Goal: Ask a question

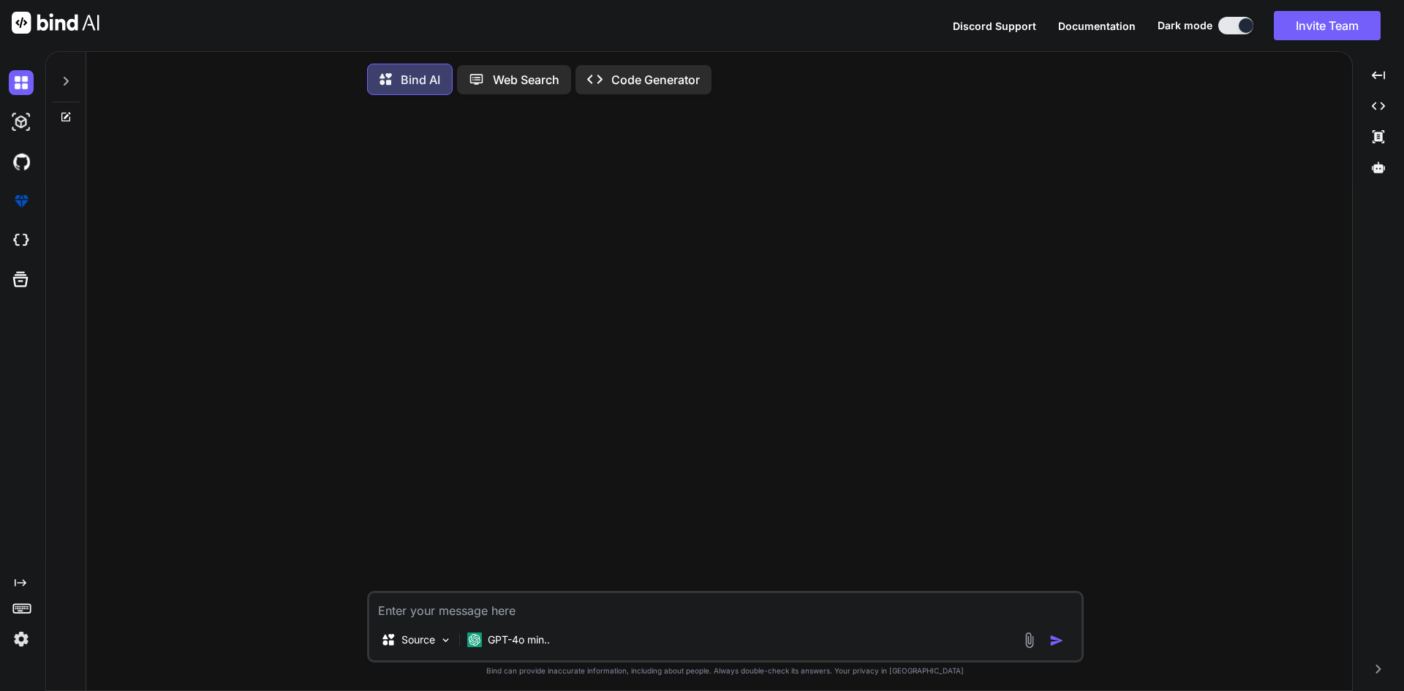
click at [466, 599] on textarea at bounding box center [725, 606] width 712 height 26
type textarea "<div class="col-lg-12 col-xl-6 position-relative"> <select class="form-select" …"
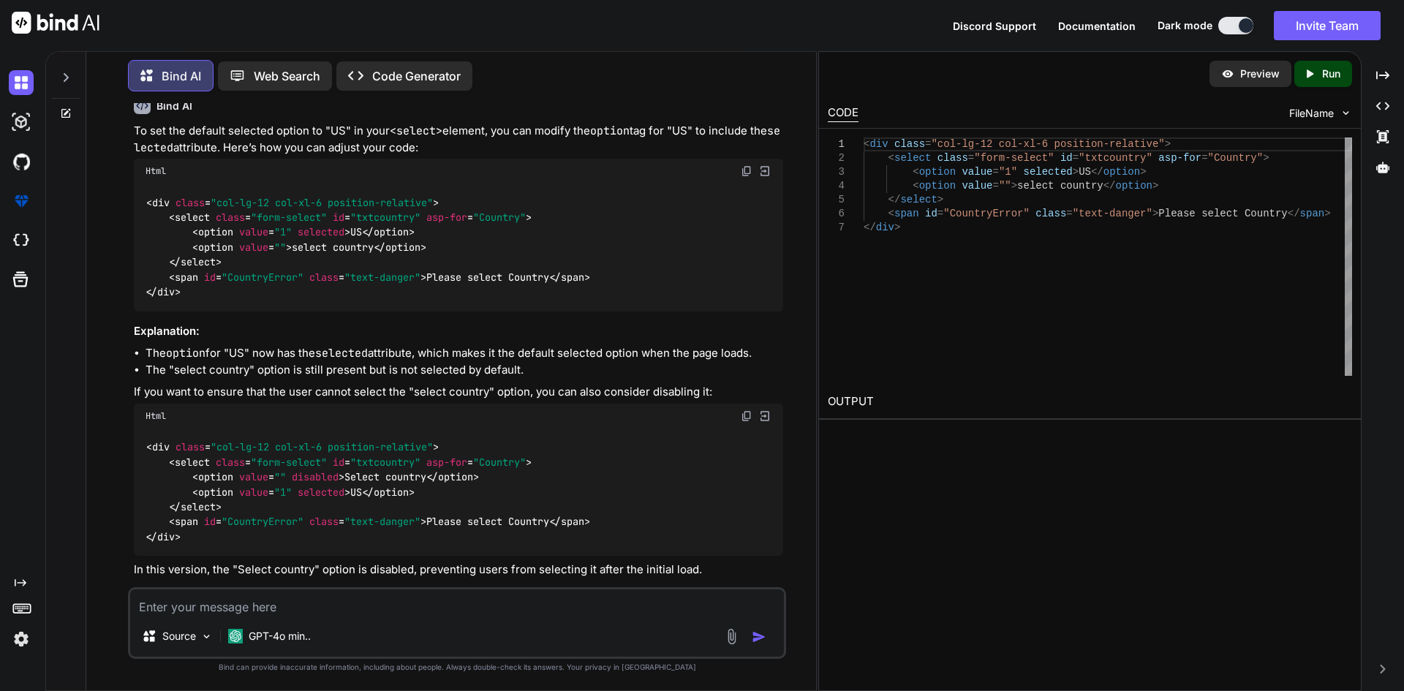
scroll to position [133, 0]
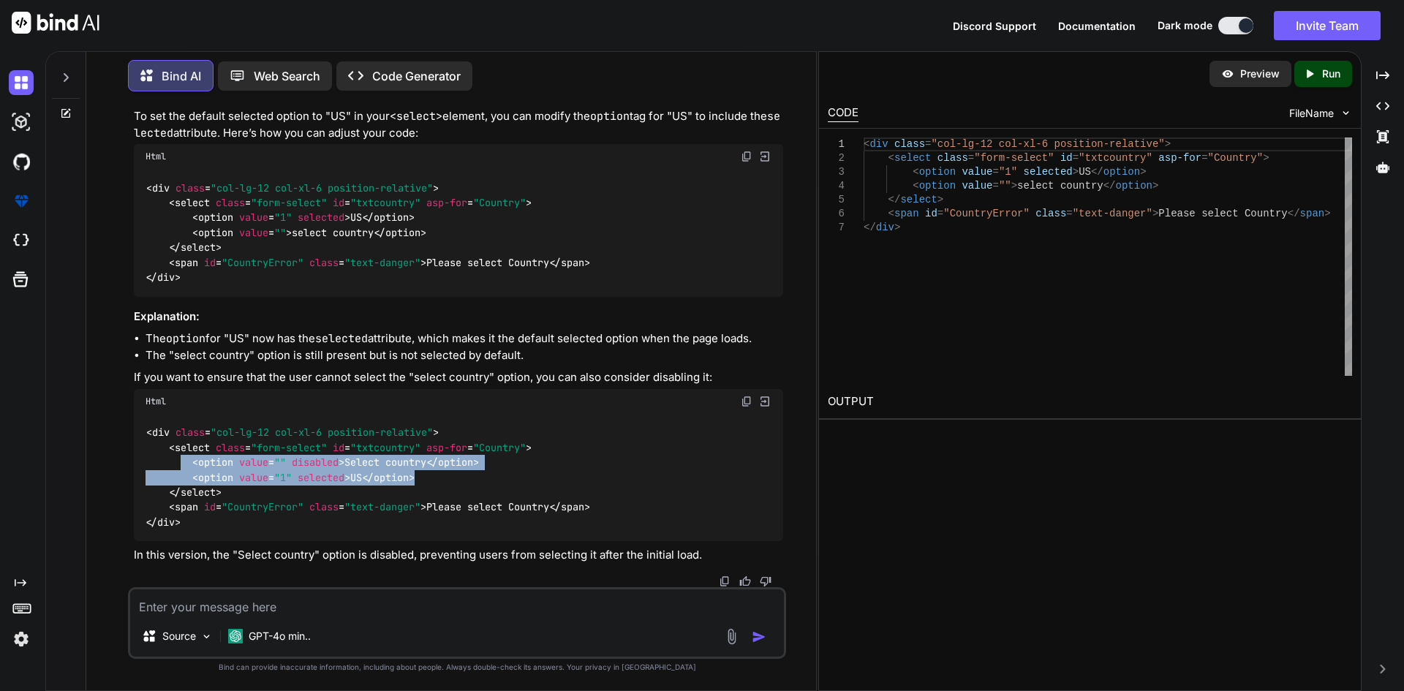
drag, startPoint x: 179, startPoint y: 466, endPoint x: 455, endPoint y: 475, distance: 275.8
click at [455, 475] on div "< div class = "col-lg-12 col-xl-6 position-relative" > < select class = "form-s…" at bounding box center [458, 478] width 649 height 128
copy code "< option value = "" disabled > Select country </ option > < option value = "1" …"
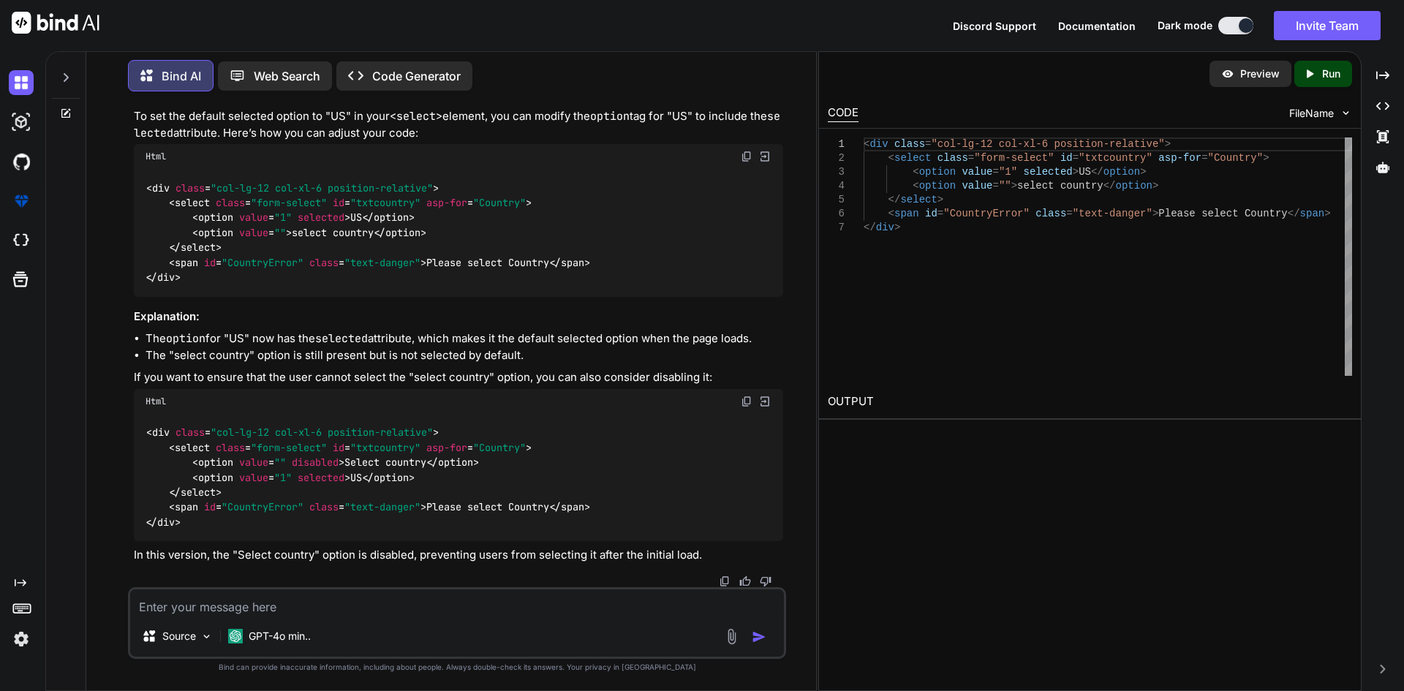
click at [251, 608] on textarea at bounding box center [457, 602] width 654 height 26
paste textarea "us address input field example orderwise like address line1 , address [GEOGRAPH…"
type textarea "us address input field example orderwise like address line1 , address [GEOGRAPH…"
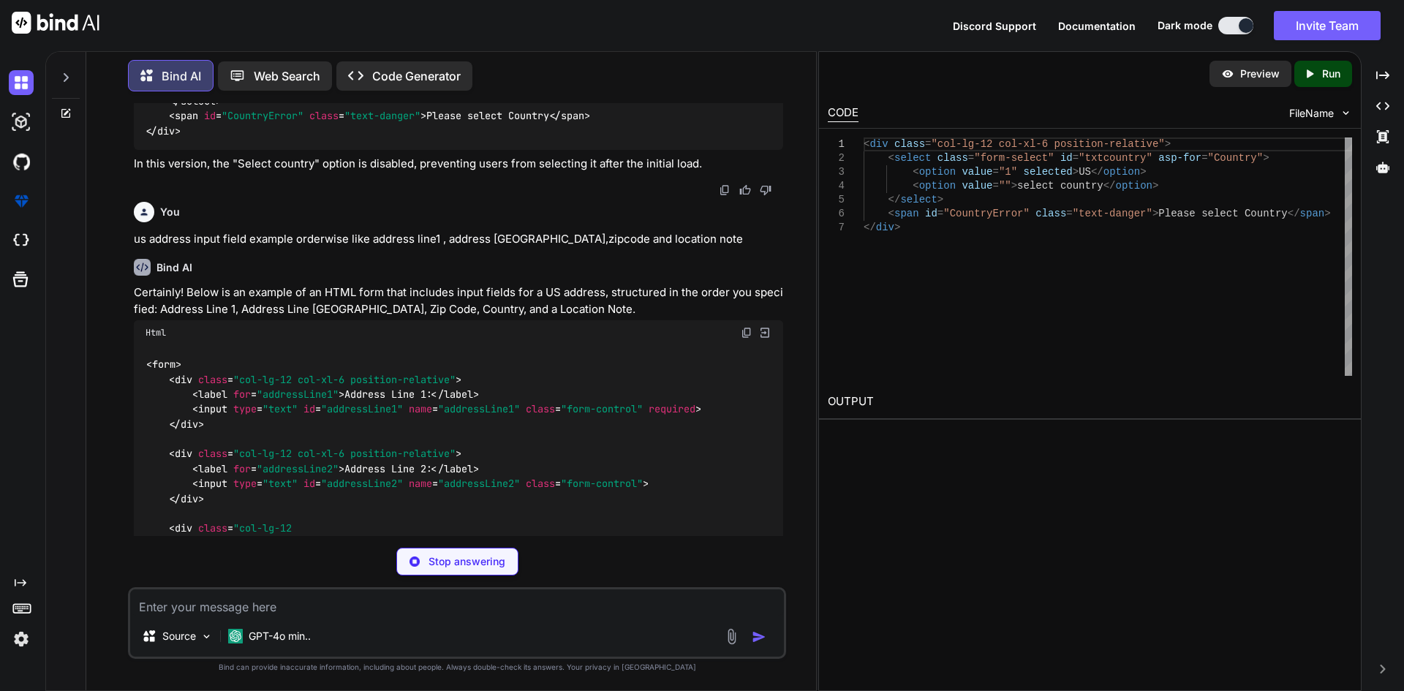
scroll to position [532, 0]
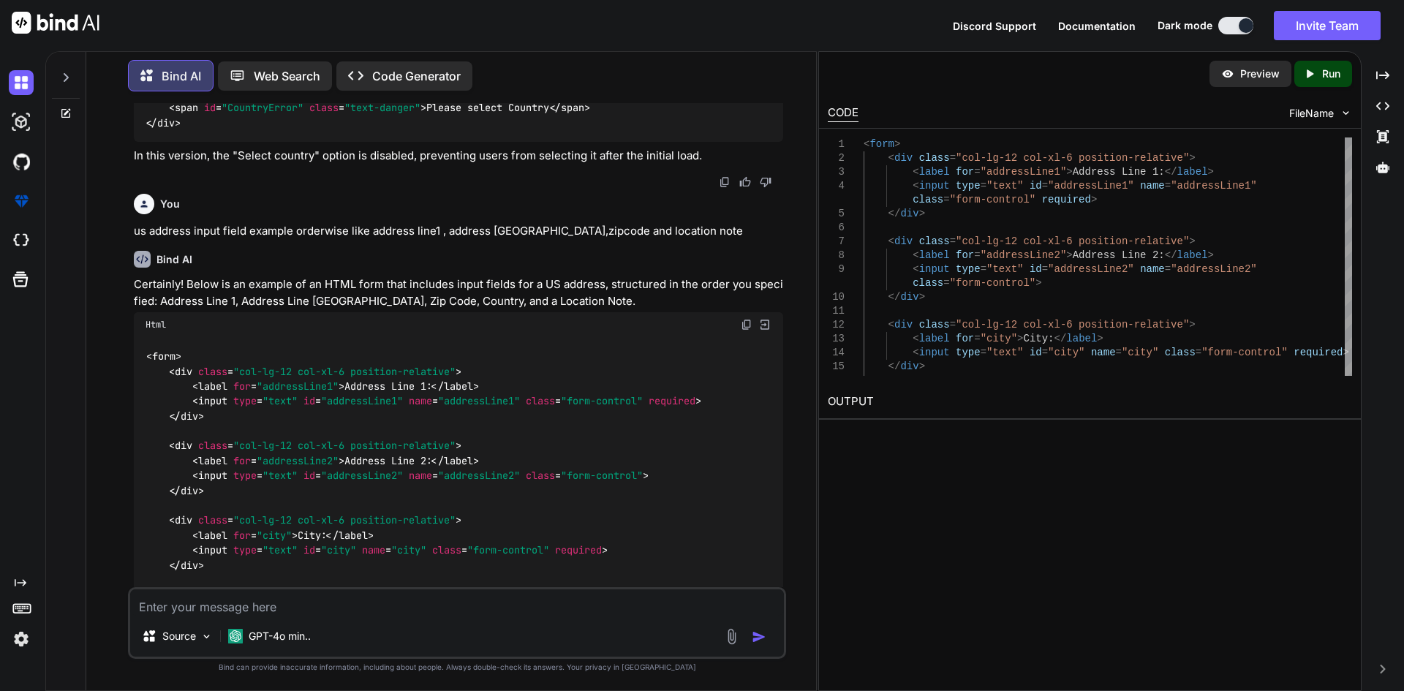
click at [436, 600] on textarea at bounding box center [457, 602] width 654 height 26
paste textarea "<div class="col-lg-12 col-xl-6 position-relative"> <input class="form-control" …"
type textarea "<div class="col-lg-12 col-xl-6 position-relative"> <input class="form-control" …"
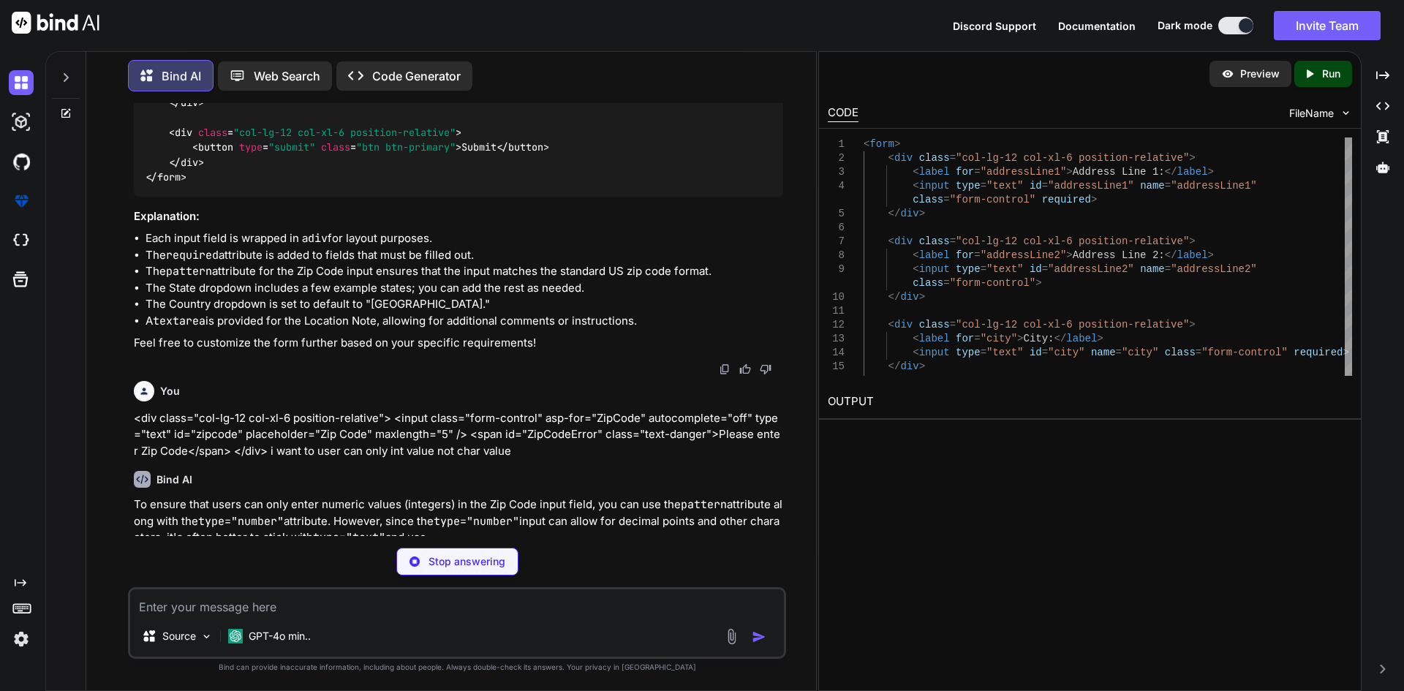
scroll to position [1508, 0]
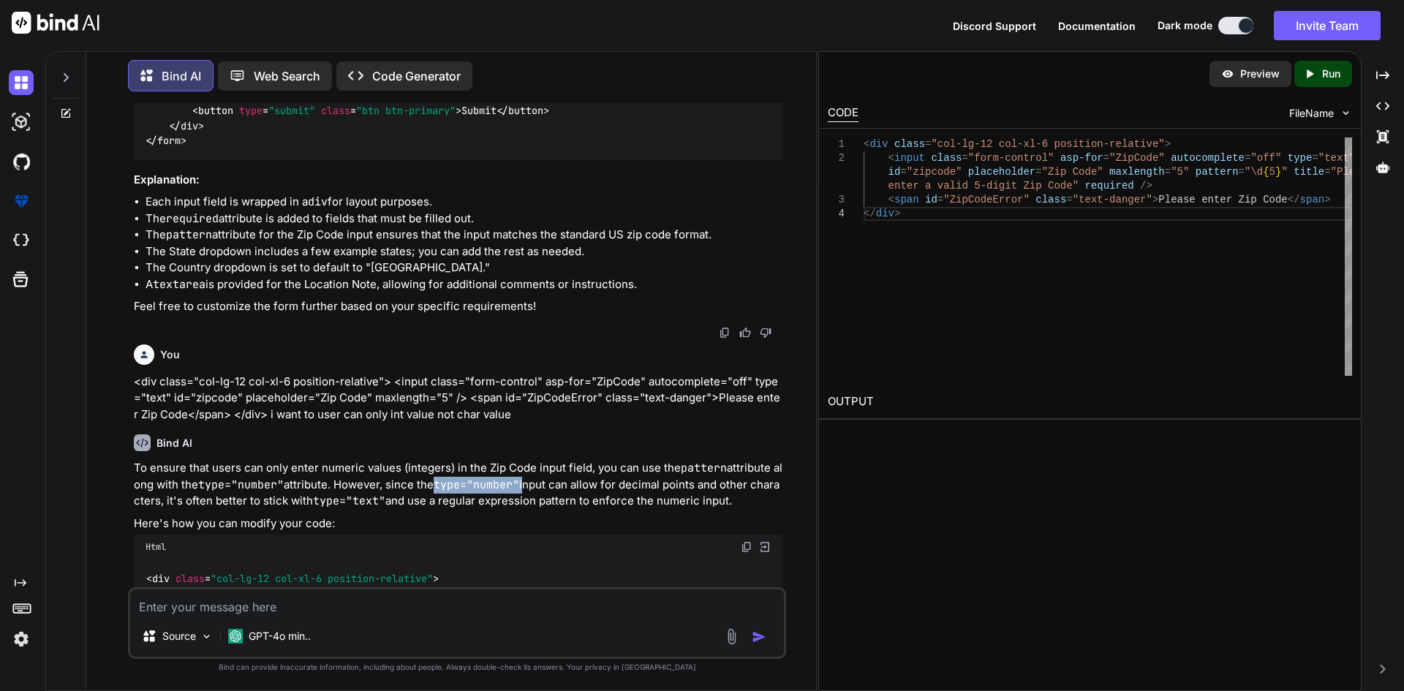
drag, startPoint x: 445, startPoint y: 484, endPoint x: 531, endPoint y: 491, distance: 86.6
click at [531, 491] on p "To ensure that users can only enter numeric values (integers) in the Zip Code i…" at bounding box center [458, 485] width 649 height 50
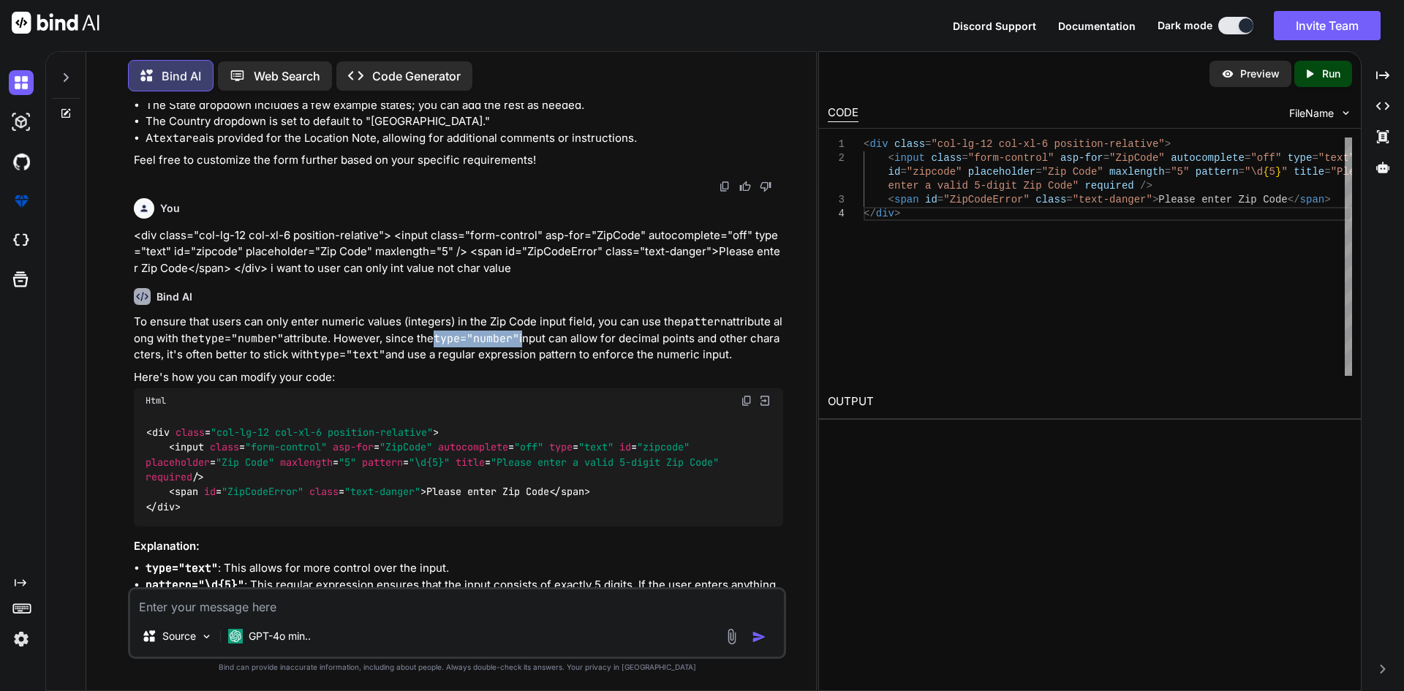
scroll to position [1801, 0]
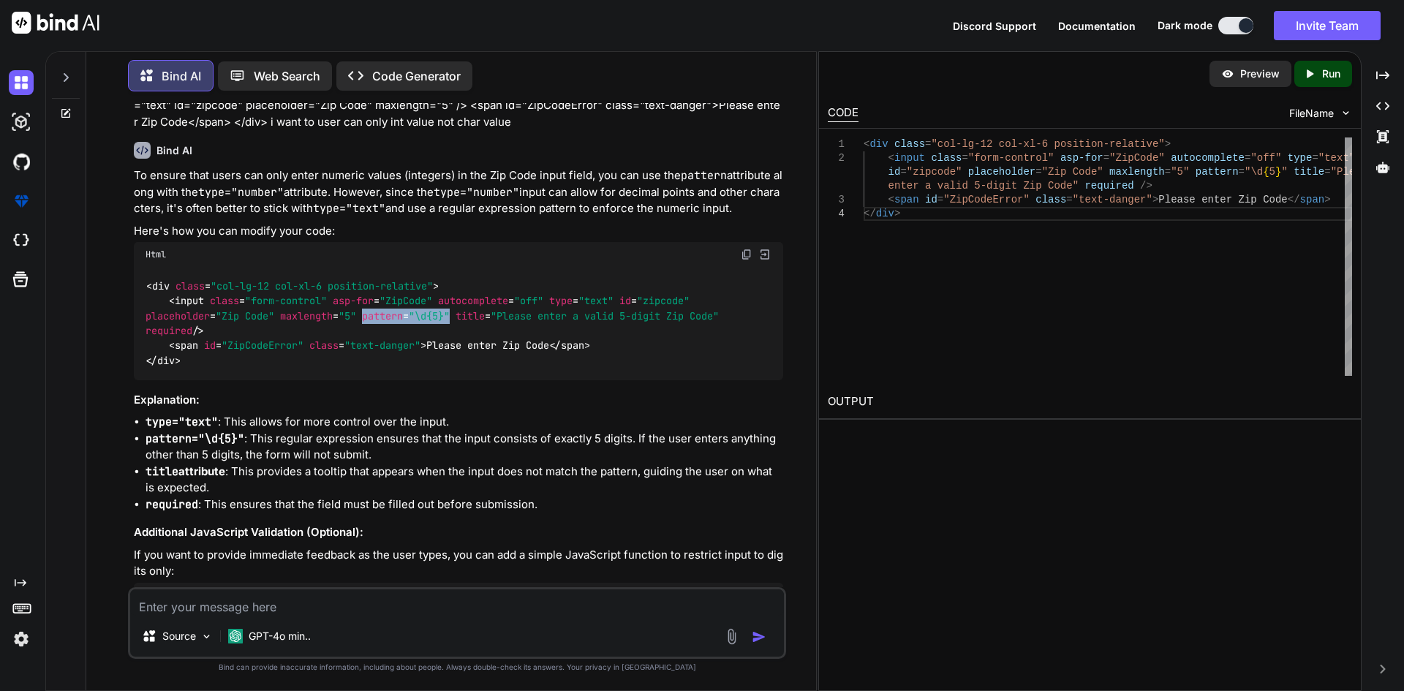
drag, startPoint x: 364, startPoint y: 316, endPoint x: 454, endPoint y: 323, distance: 90.2
click at [454, 323] on div "< div class = "col-lg-12 col-xl-6 position-relative" > < input class = "form-co…" at bounding box center [458, 323] width 649 height 113
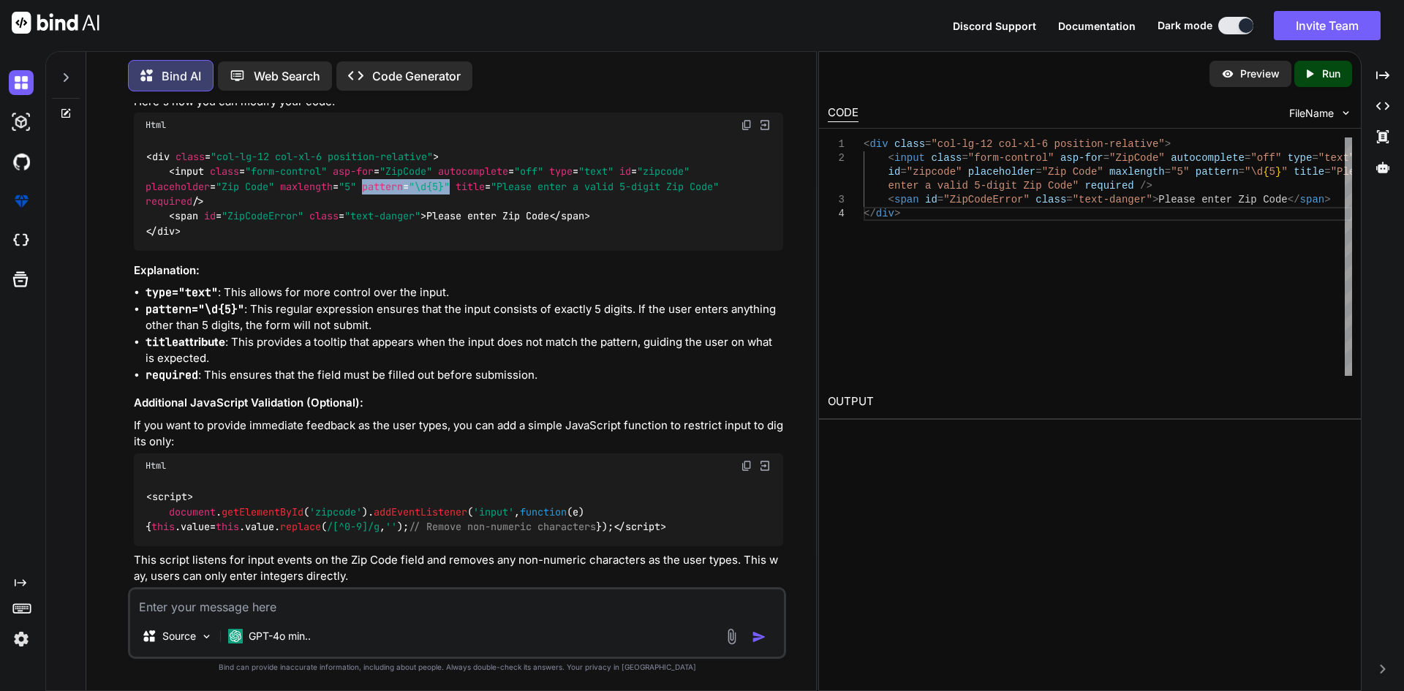
scroll to position [1908, 0]
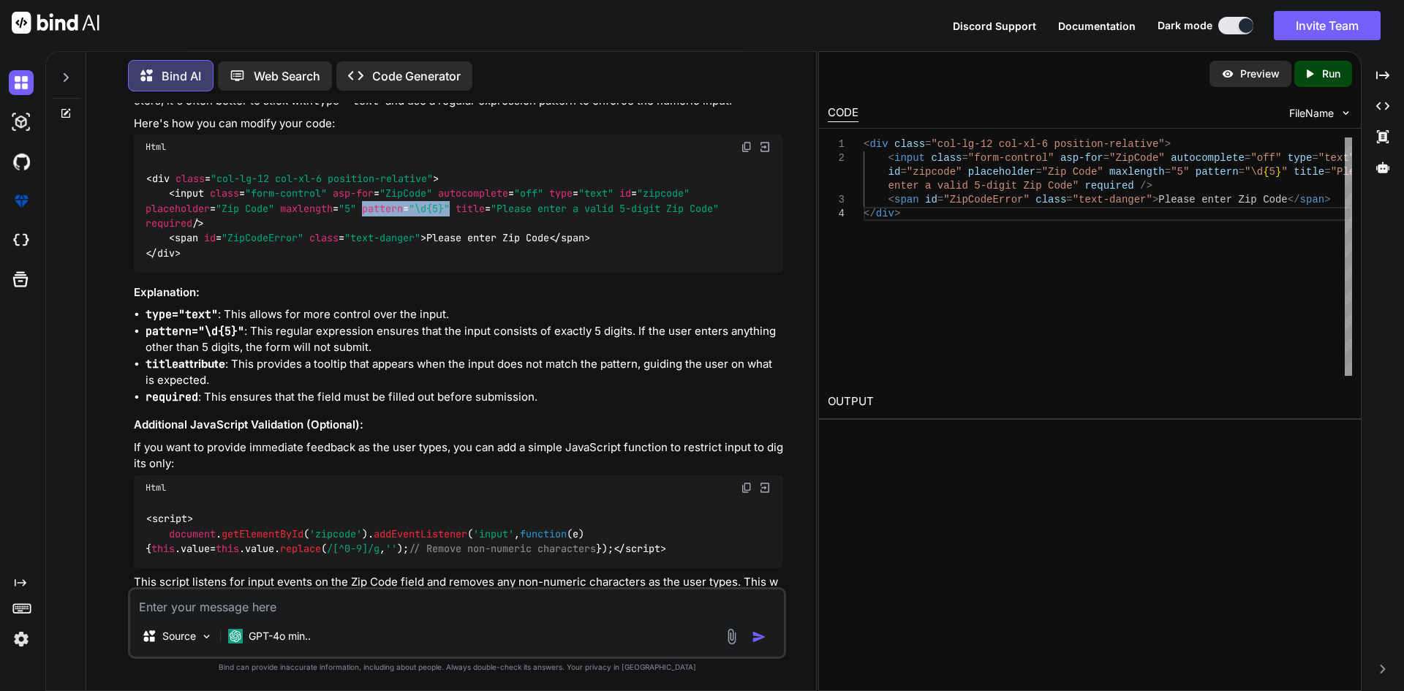
drag, startPoint x: 164, startPoint y: 189, endPoint x: 216, endPoint y: 226, distance: 64.1
click at [216, 226] on div "< div class = "col-lg-12 col-xl-6 position-relative" > < input class = "form-co…" at bounding box center [458, 215] width 649 height 113
copy code "< input class = "form-control" asp-for = "ZipCode" autocomplete = "off" type = …"
click at [208, 177] on span "< div class = "col-lg-12 col-xl-6 position-relative" >" at bounding box center [292, 178] width 292 height 13
drag, startPoint x: 167, startPoint y: 189, endPoint x: 235, endPoint y: 225, distance: 76.6
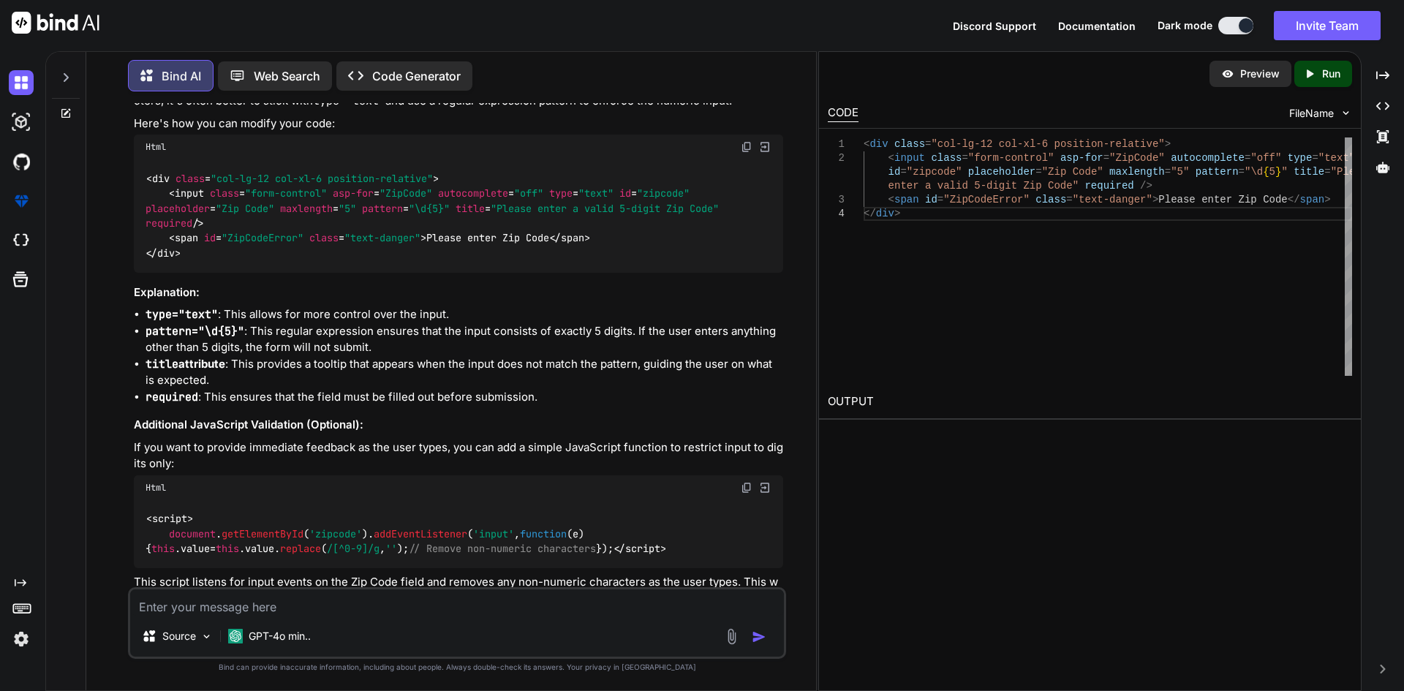
click at [235, 225] on div "< div class = "col-lg-12 col-xl-6 position-relative" > < input class = "form-co…" at bounding box center [458, 215] width 649 height 113
copy span "< input class = "form-control" asp-for = "ZipCode" autocomplete = "off" type = …"
click at [749, 485] on img at bounding box center [747, 488] width 12 height 12
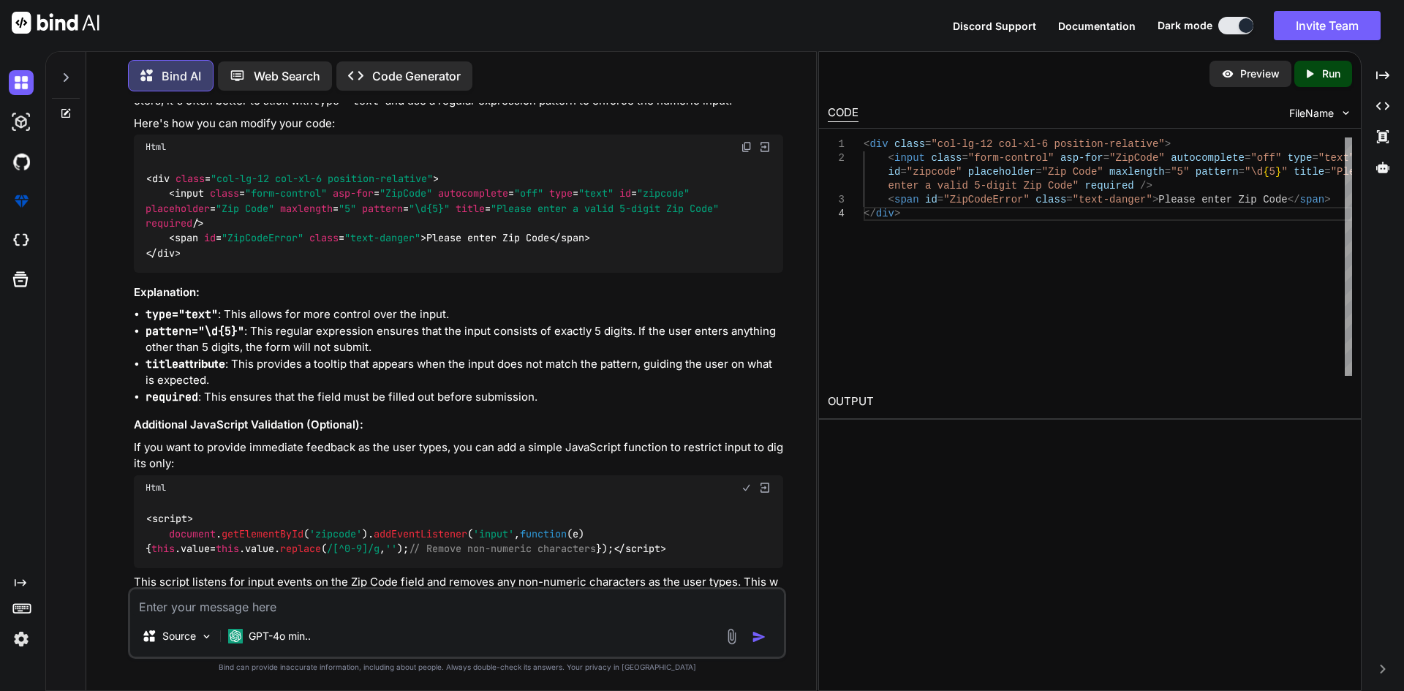
click at [749, 485] on img at bounding box center [747, 488] width 12 height 12
